Goal: Check status: Check status

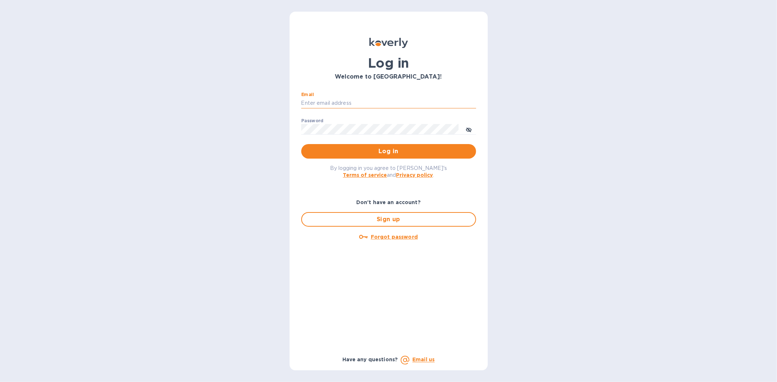
click at [339, 99] on input "Email" at bounding box center [388, 103] width 175 height 11
type input "kyle@seasalt.com"
click at [358, 149] on span "Log in" at bounding box center [388, 151] width 163 height 9
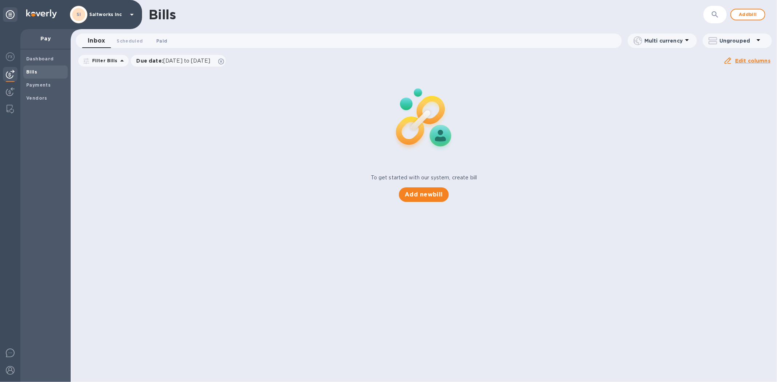
click at [164, 40] on span "Paid 0" at bounding box center [161, 41] width 11 height 8
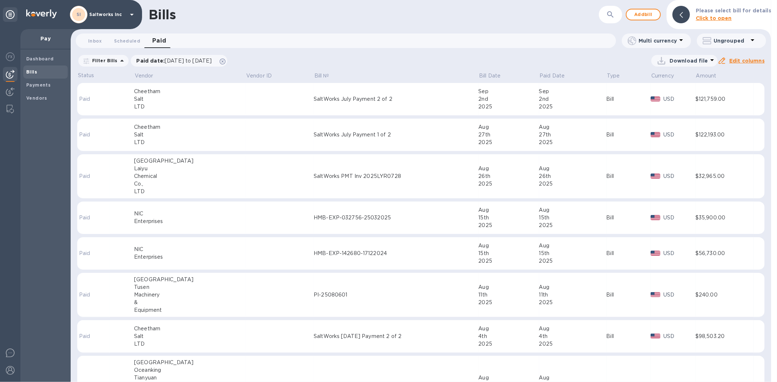
click at [314, 293] on div "PI-25080601" at bounding box center [396, 295] width 165 height 8
